Goal: Transaction & Acquisition: Purchase product/service

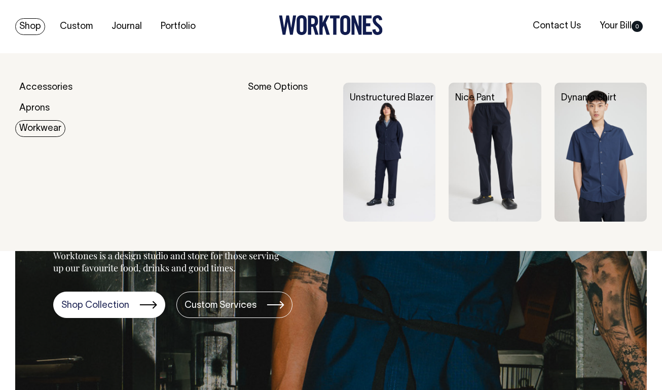
click at [45, 134] on link "Workwear" at bounding box center [40, 128] width 50 height 17
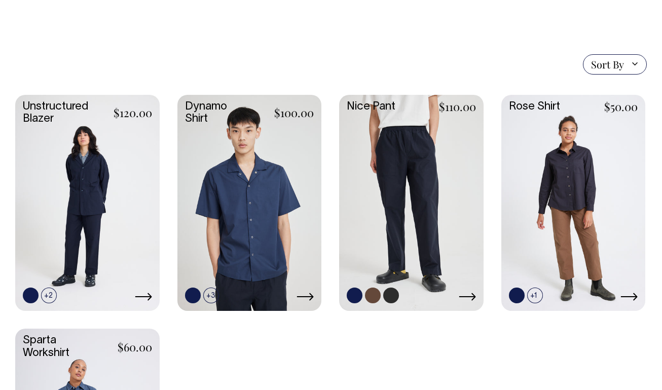
scroll to position [238, 0]
click at [420, 188] on link at bounding box center [411, 201] width 144 height 214
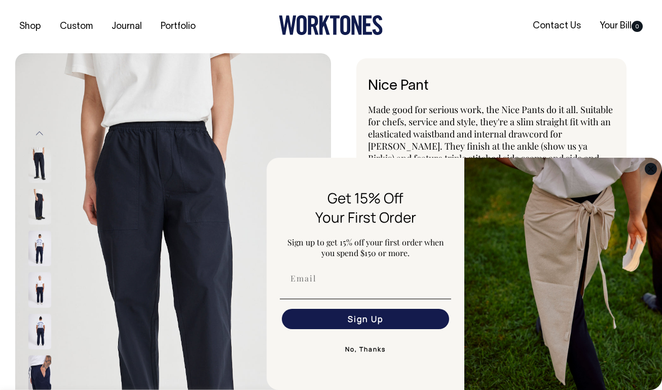
click at [653, 168] on circle "Close dialog" at bounding box center [651, 169] width 12 height 12
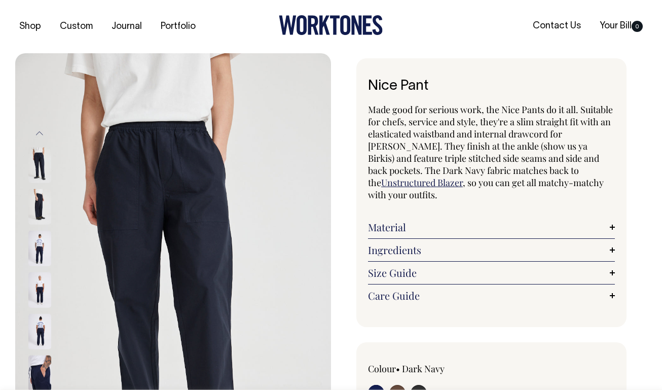
click at [36, 199] on img at bounding box center [39, 206] width 23 height 35
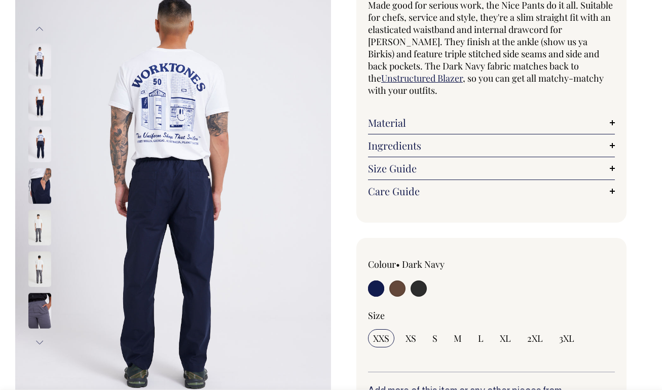
click at [36, 136] on img at bounding box center [39, 144] width 23 height 35
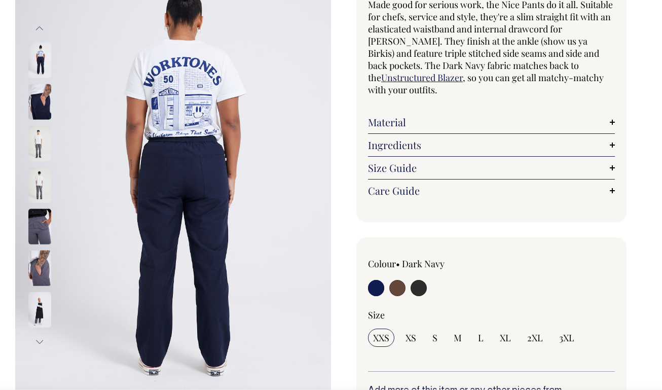
click at [39, 180] on img at bounding box center [39, 184] width 23 height 35
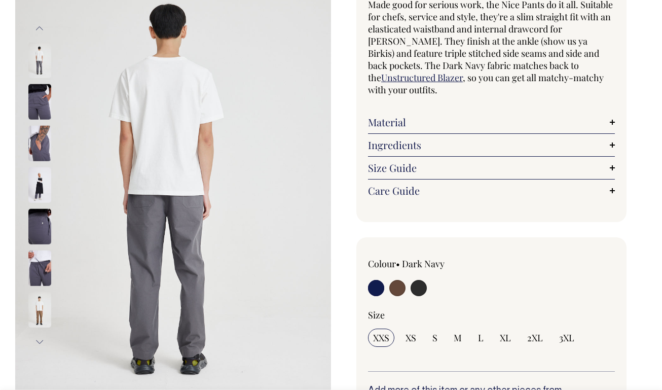
click at [43, 97] on img at bounding box center [39, 101] width 23 height 35
click at [40, 142] on img at bounding box center [39, 143] width 23 height 35
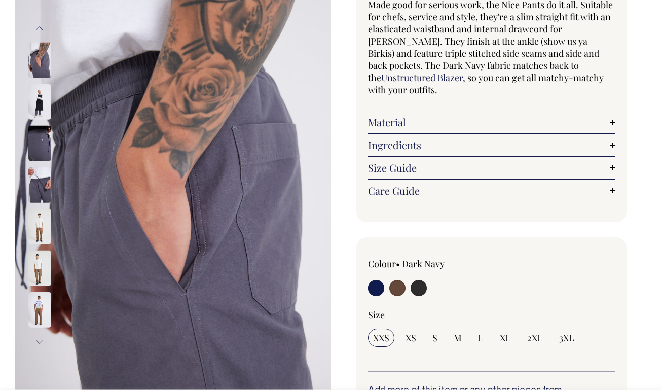
click at [41, 31] on button "Previous" at bounding box center [39, 28] width 15 height 23
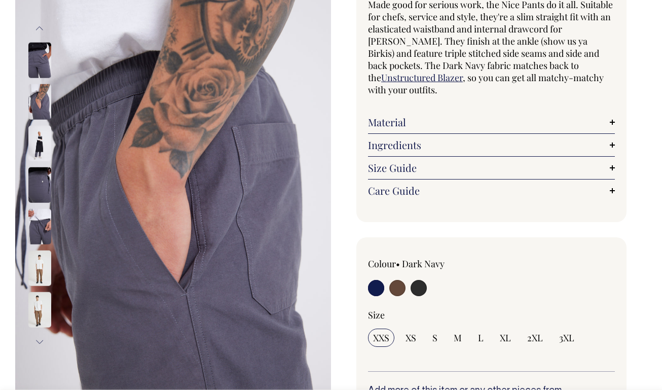
click at [41, 31] on button "Previous" at bounding box center [39, 28] width 15 height 23
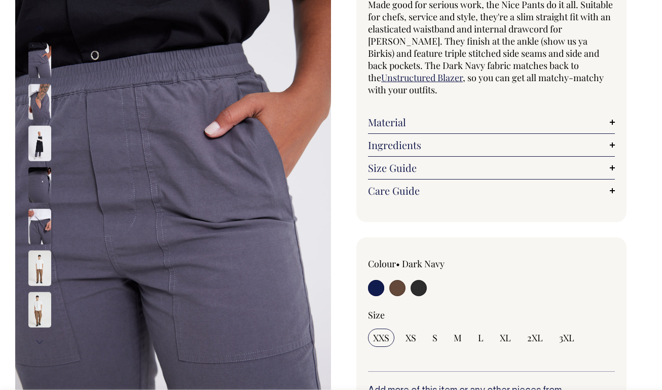
click at [41, 31] on button "Previous" at bounding box center [39, 28] width 15 height 23
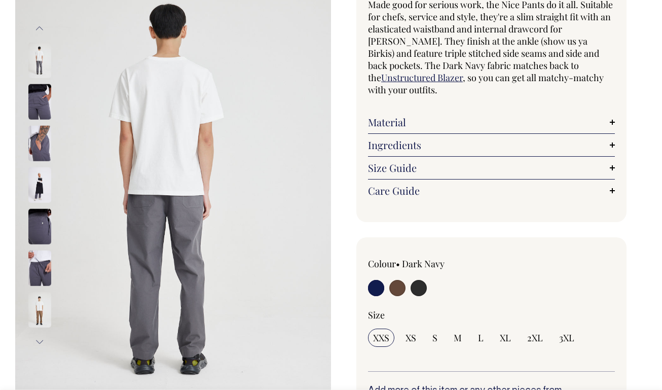
click at [41, 31] on button "Previous" at bounding box center [39, 28] width 15 height 23
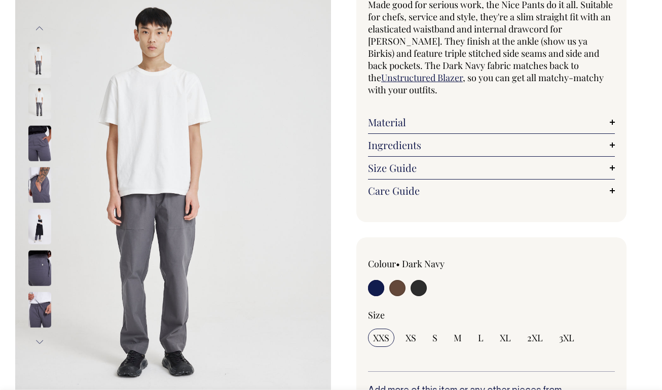
click at [41, 33] on button "Previous" at bounding box center [39, 28] width 15 height 23
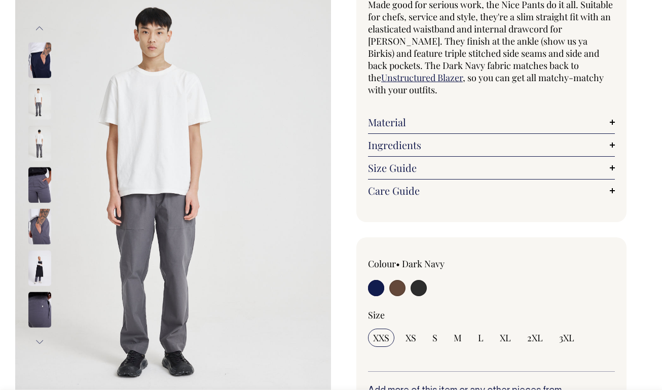
click at [41, 33] on button "Previous" at bounding box center [39, 28] width 15 height 23
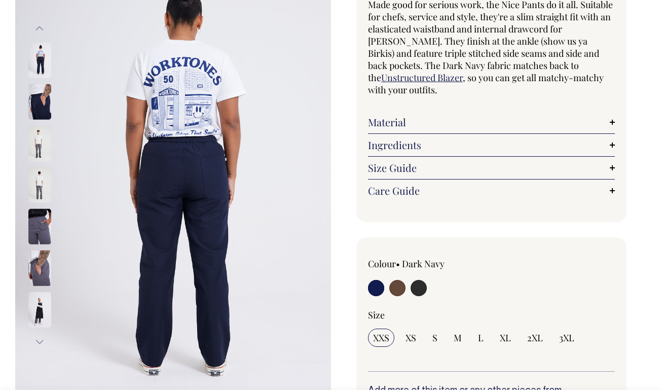
click at [41, 33] on button "Previous" at bounding box center [39, 28] width 15 height 23
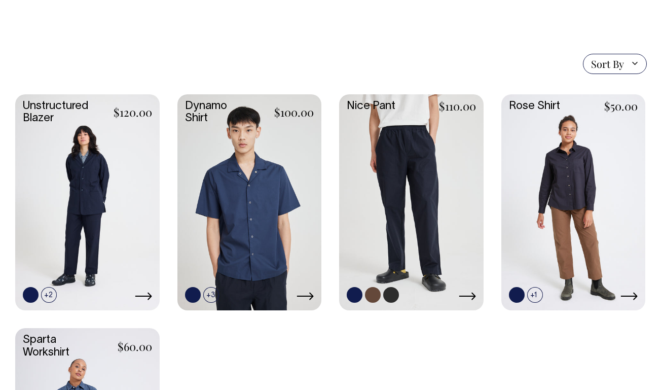
scroll to position [238, 0]
click at [97, 233] on link at bounding box center [87, 201] width 144 height 214
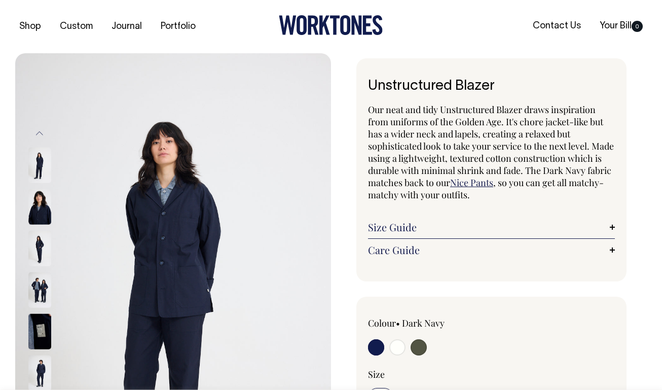
click at [43, 211] on img at bounding box center [39, 206] width 23 height 35
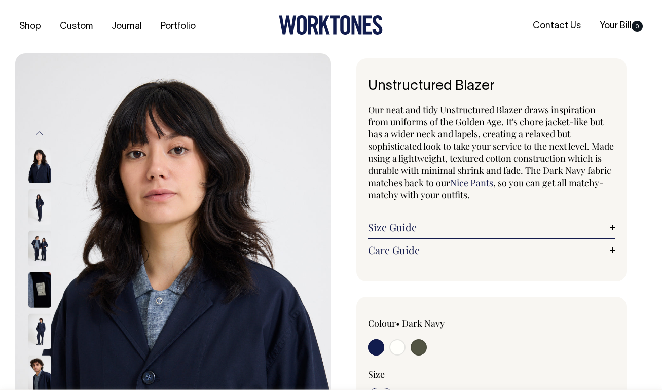
click at [41, 213] on img at bounding box center [39, 206] width 23 height 35
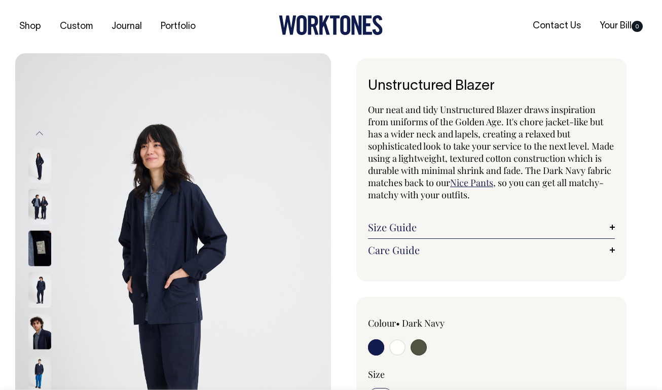
click at [40, 203] on img at bounding box center [39, 206] width 23 height 35
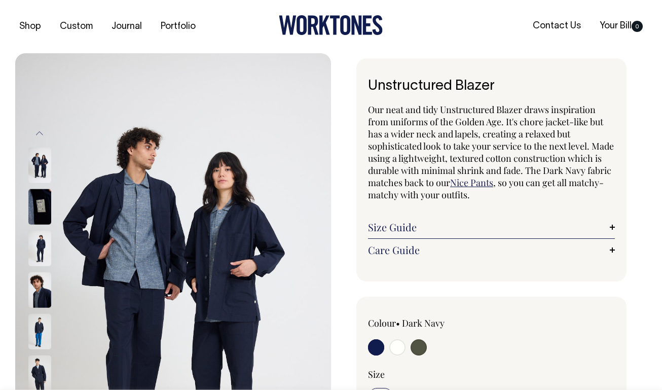
click at [39, 212] on img at bounding box center [39, 206] width 23 height 35
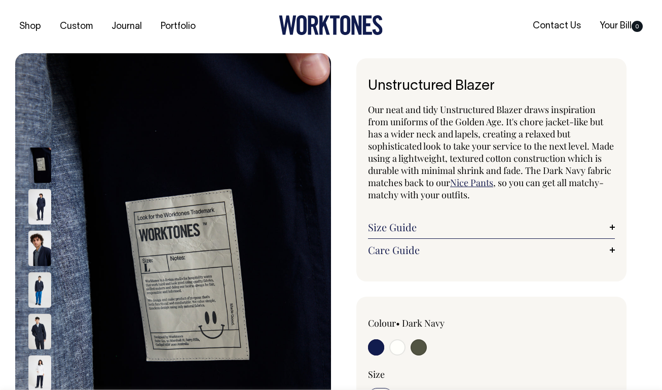
click at [41, 200] on img at bounding box center [39, 206] width 23 height 35
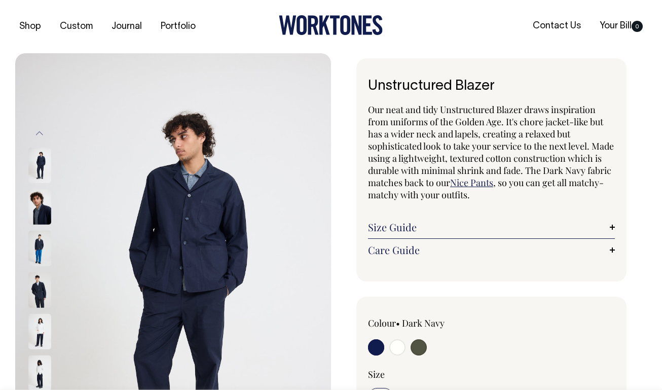
click at [41, 200] on img at bounding box center [39, 206] width 23 height 35
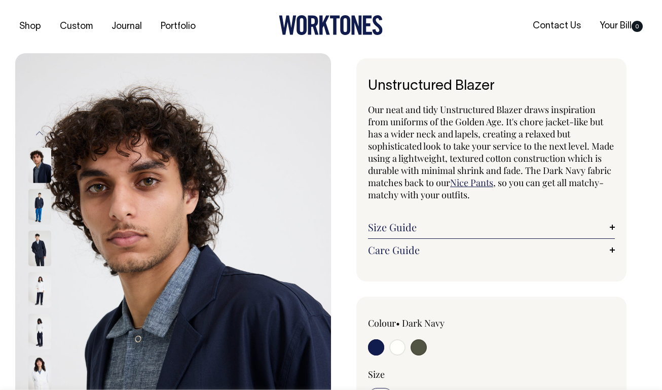
click at [41, 200] on img at bounding box center [39, 206] width 23 height 35
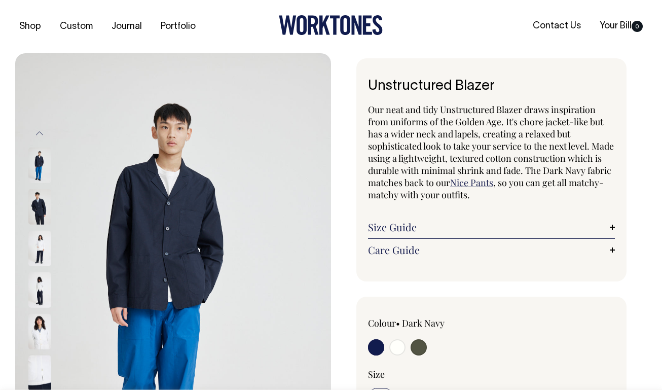
click at [40, 213] on img at bounding box center [39, 206] width 23 height 35
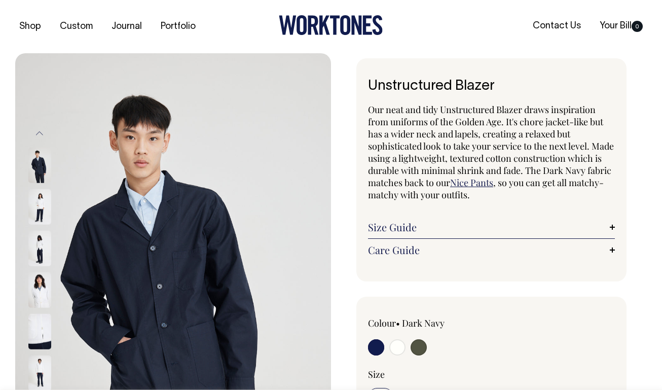
click at [40, 215] on img at bounding box center [39, 206] width 23 height 35
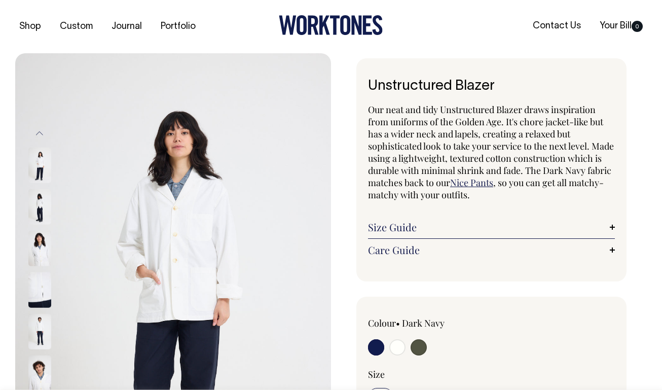
click at [40, 215] on img at bounding box center [39, 206] width 23 height 35
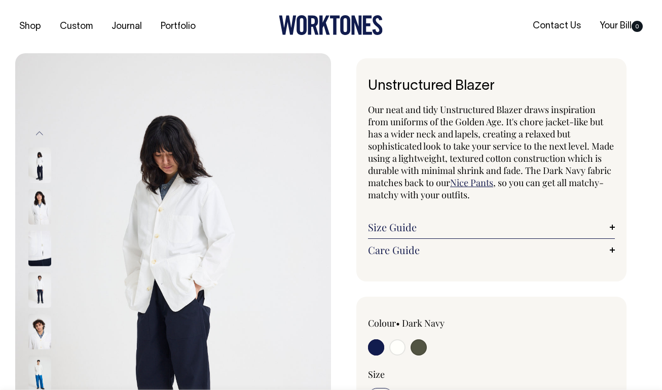
click at [38, 243] on img at bounding box center [39, 248] width 23 height 35
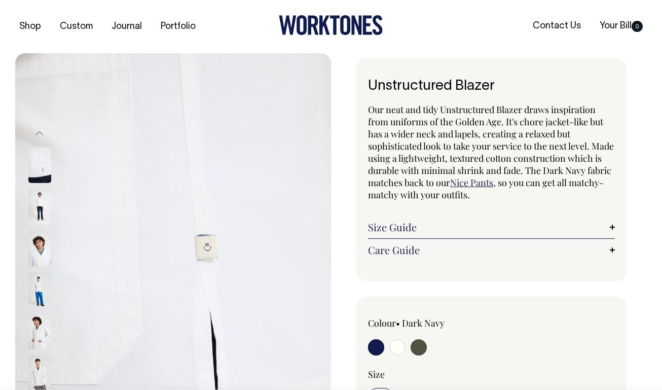
click at [387, 217] on div "Size Guide Size Guide Cici (she) wears an extra small and Amir (he) wears a lar…" at bounding box center [491, 227] width 247 height 23
click at [387, 226] on link "Size Guide" at bounding box center [491, 227] width 247 height 12
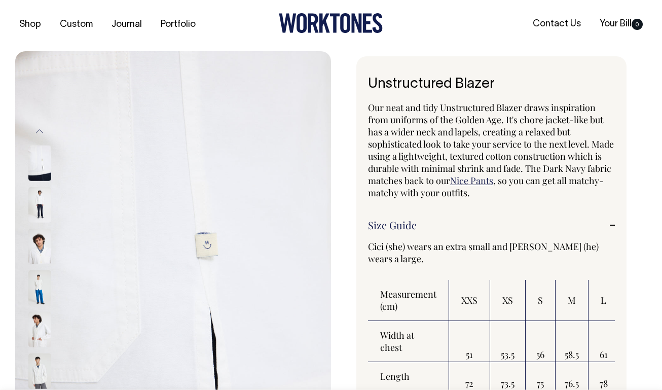
scroll to position [1, 0]
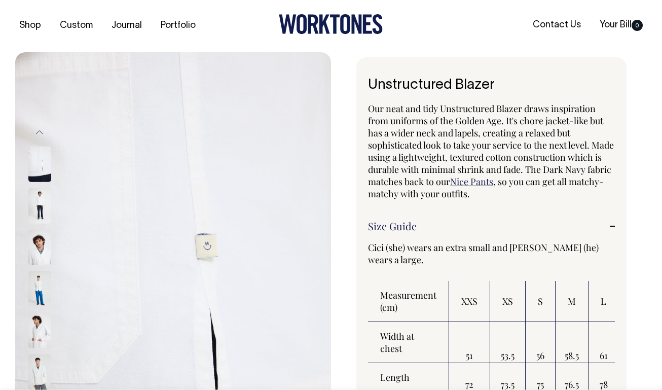
click at [30, 174] on img at bounding box center [39, 163] width 23 height 35
click at [39, 240] on img at bounding box center [39, 247] width 23 height 35
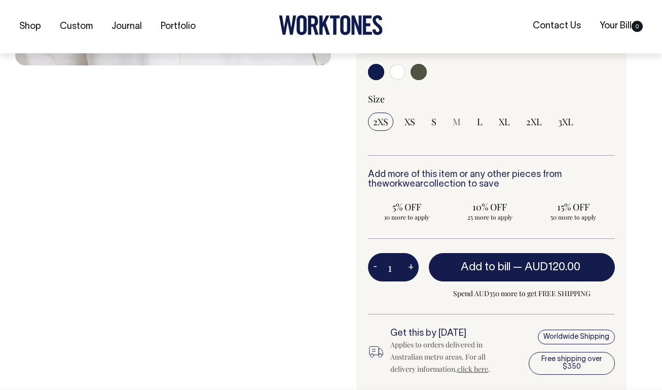
click at [379, 75] on input "radio" at bounding box center [376, 72] width 16 height 16
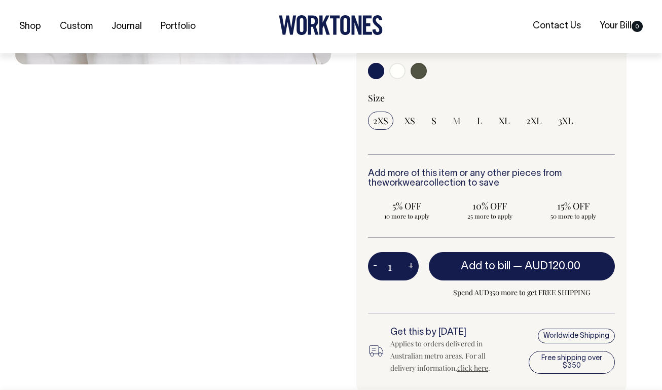
click at [380, 71] on input "radio" at bounding box center [376, 71] width 16 height 16
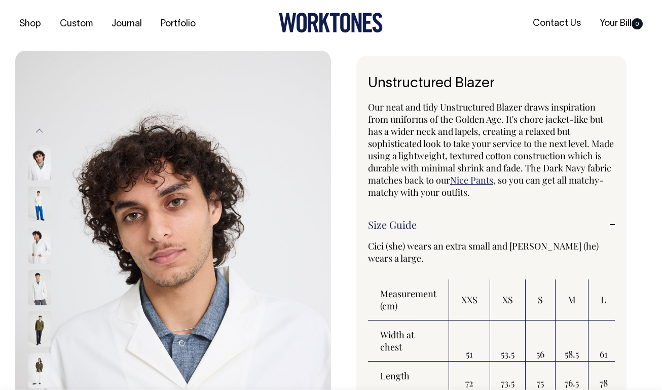
scroll to position [0, 0]
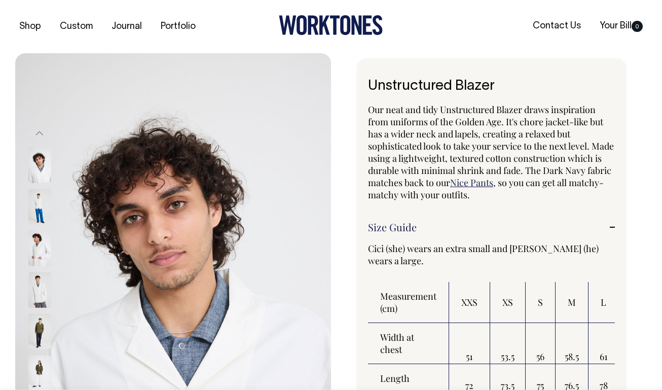
click at [42, 130] on button "Previous" at bounding box center [39, 133] width 15 height 23
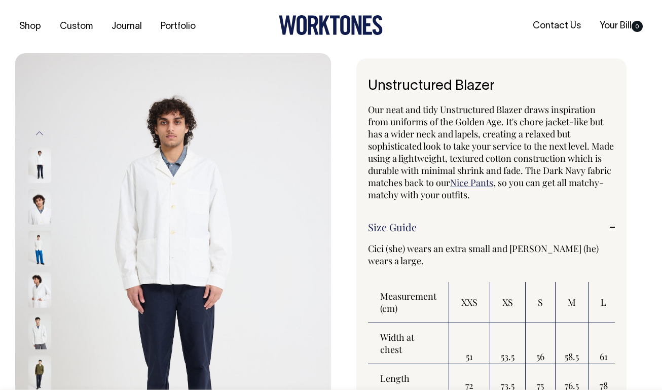
click at [42, 135] on button "Previous" at bounding box center [39, 133] width 15 height 23
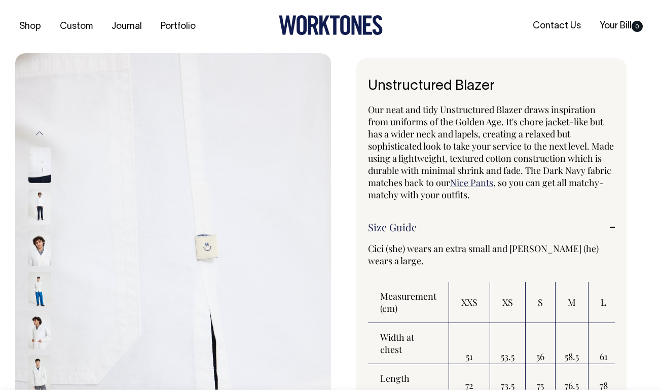
click at [41, 132] on button "Previous" at bounding box center [39, 133] width 15 height 23
click at [40, 133] on button "Previous" at bounding box center [39, 133] width 15 height 23
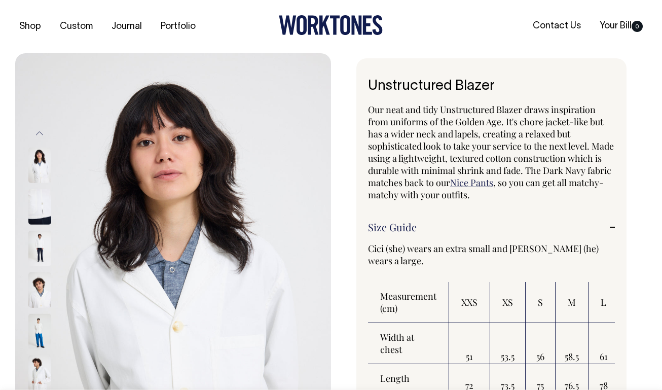
click at [39, 135] on button "Previous" at bounding box center [39, 133] width 15 height 23
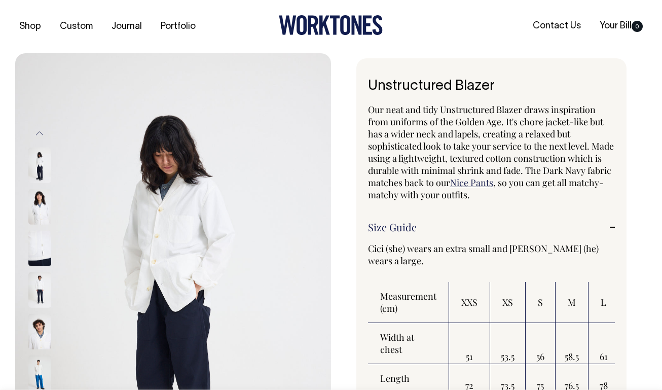
click at [39, 136] on button "Previous" at bounding box center [39, 133] width 15 height 23
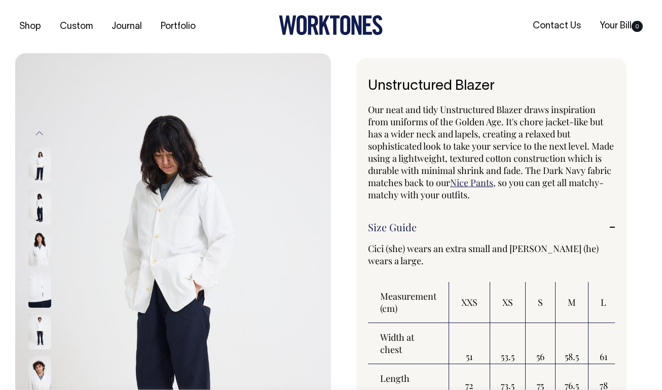
click at [39, 134] on button "Previous" at bounding box center [39, 133] width 15 height 23
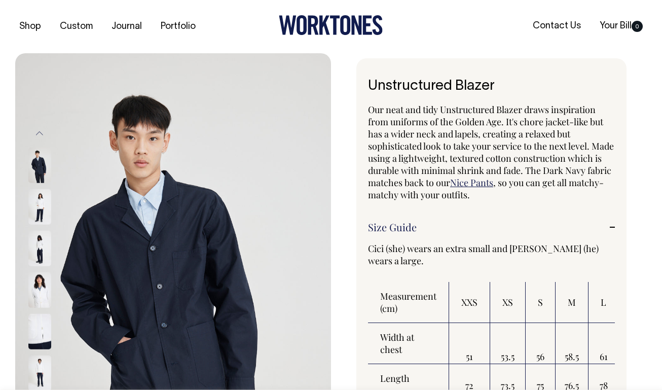
click at [39, 171] on img at bounding box center [39, 165] width 23 height 35
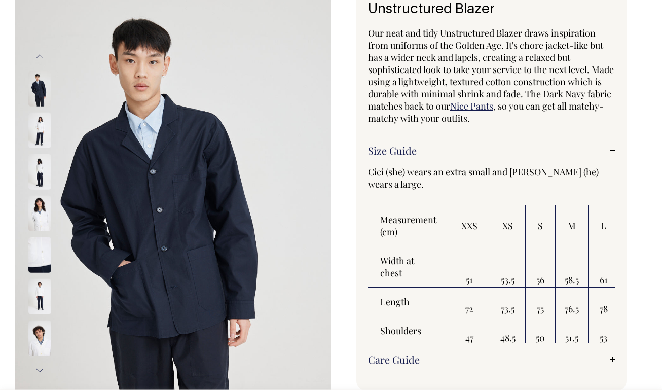
scroll to position [77, 0]
click at [38, 54] on button "Previous" at bounding box center [39, 56] width 15 height 23
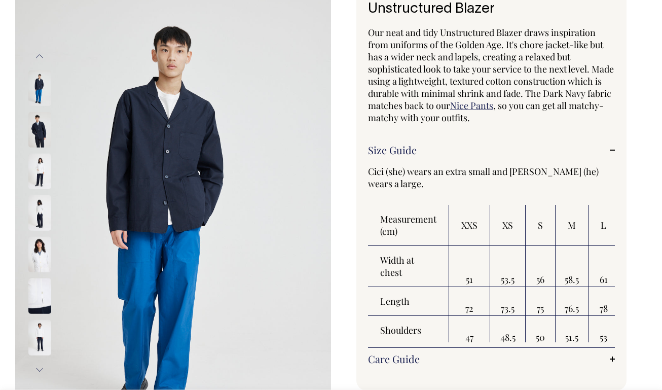
click at [37, 59] on button "Previous" at bounding box center [39, 56] width 15 height 23
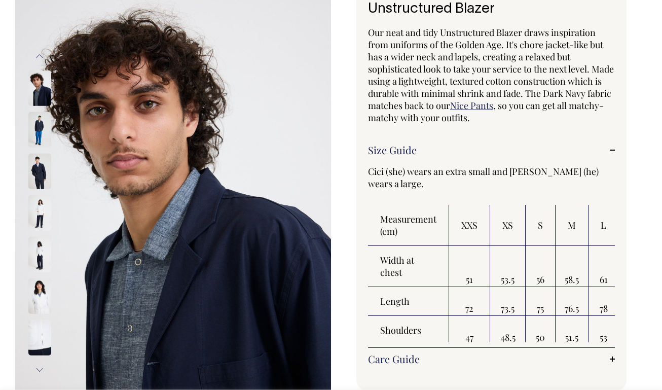
click at [42, 98] on img at bounding box center [39, 87] width 23 height 35
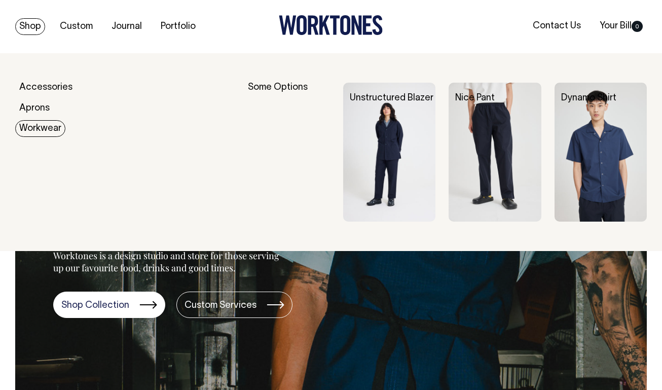
click at [285, 90] on div "Some Options" at bounding box center [289, 152] width 82 height 139
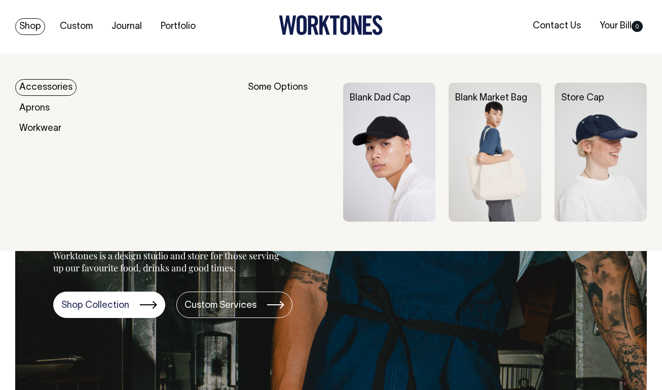
click at [60, 88] on link "Accessories" at bounding box center [45, 87] width 61 height 17
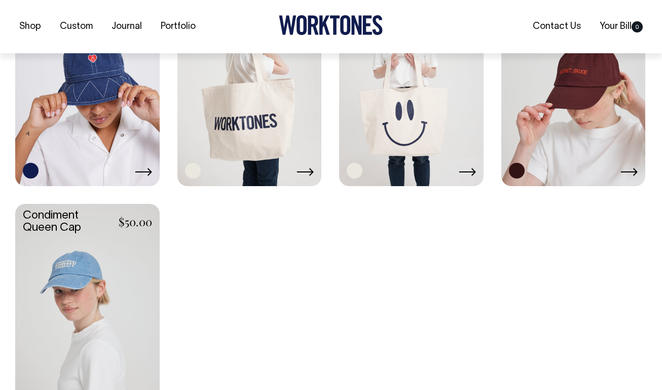
scroll to position [804, 0]
